Goal: Task Accomplishment & Management: Complete application form

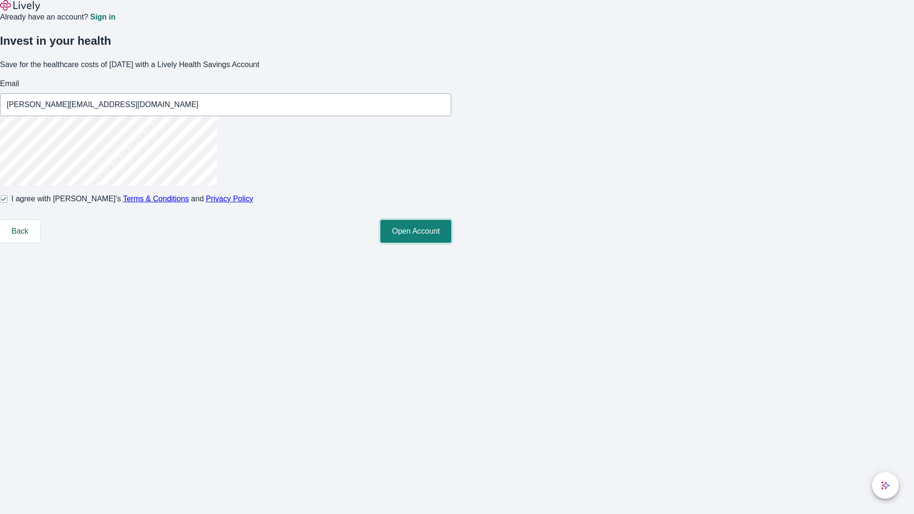
click at [451, 243] on button "Open Account" at bounding box center [416, 231] width 71 height 23
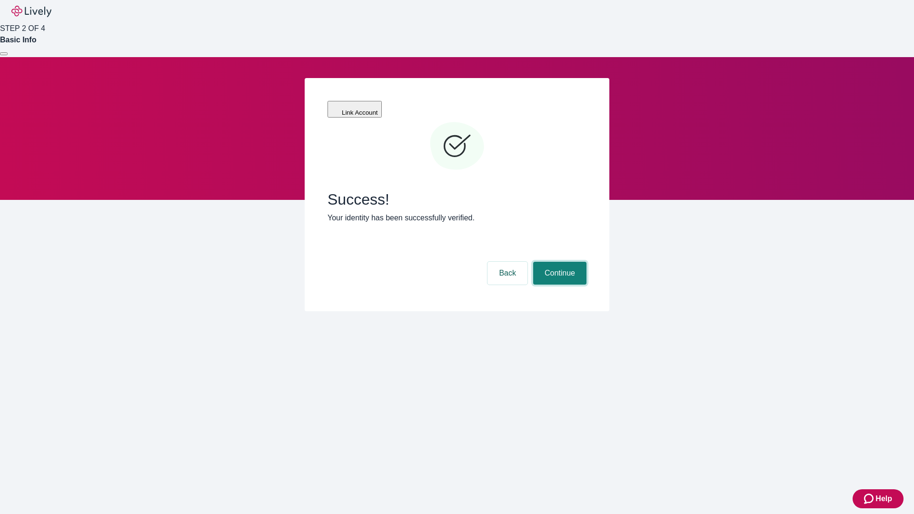
click at [559, 262] on button "Continue" at bounding box center [559, 273] width 53 height 23
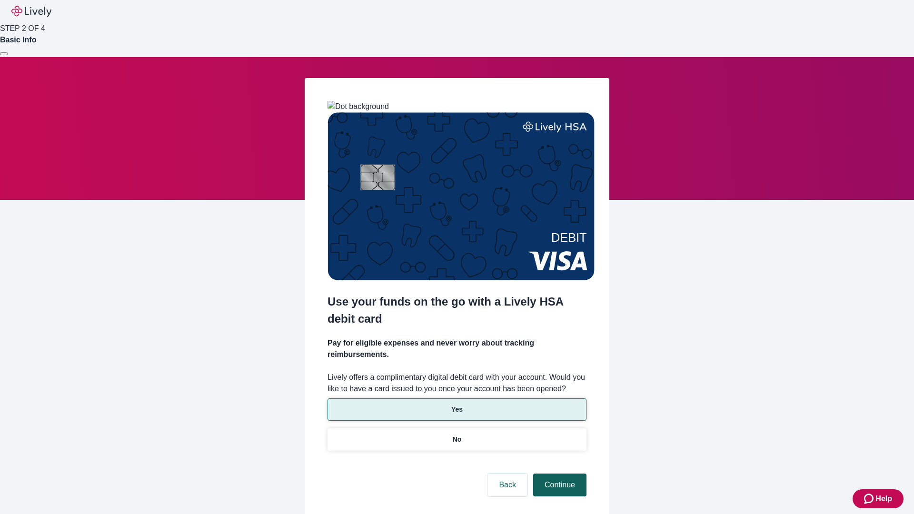
click at [457, 435] on p "No" at bounding box center [457, 440] width 9 height 10
click at [559, 474] on button "Continue" at bounding box center [559, 485] width 53 height 23
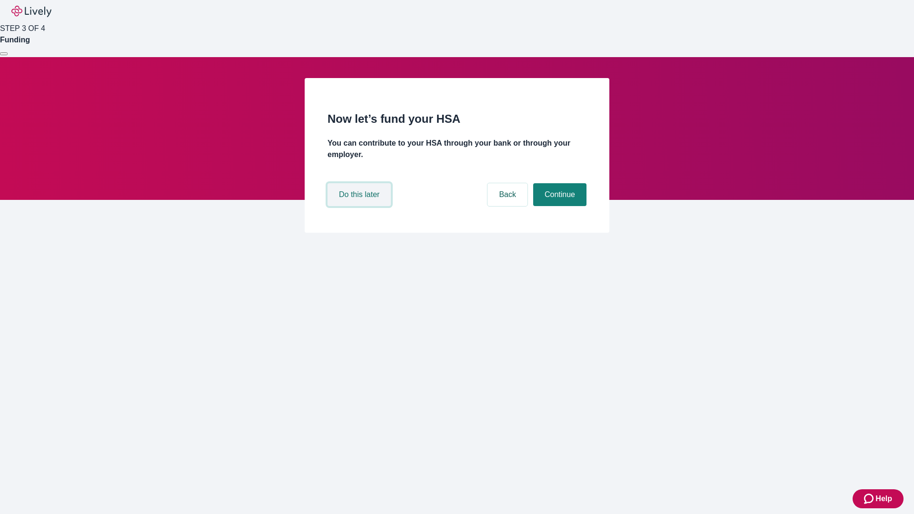
click at [361, 206] on button "Do this later" at bounding box center [359, 194] width 63 height 23
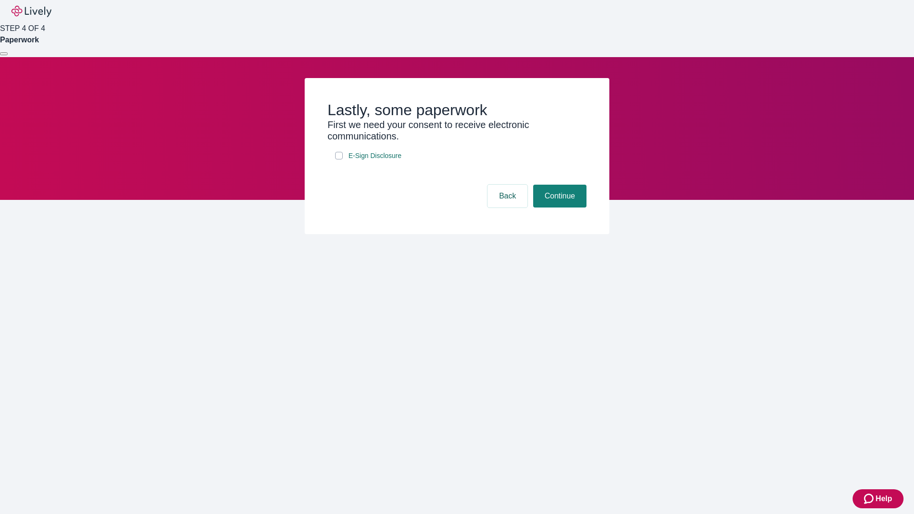
click at [339, 160] on input "E-Sign Disclosure" at bounding box center [339, 156] width 8 height 8
checkbox input "true"
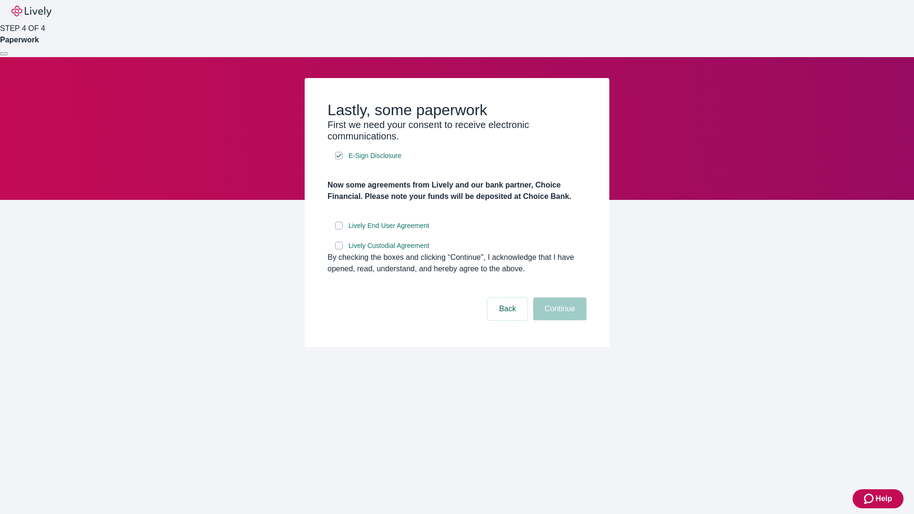
click at [339, 230] on input "Lively End User Agreement" at bounding box center [339, 226] width 8 height 8
checkbox input "true"
click at [339, 250] on input "Lively Custodial Agreement" at bounding box center [339, 246] width 8 height 8
checkbox input "true"
click at [559, 321] on button "Continue" at bounding box center [559, 309] width 53 height 23
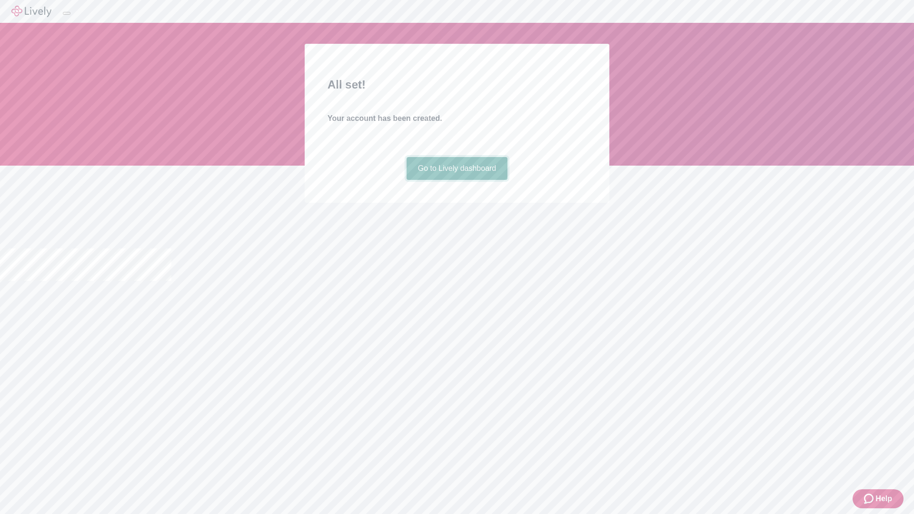
click at [457, 180] on link "Go to Lively dashboard" at bounding box center [457, 168] width 101 height 23
